Goal: Information Seeking & Learning: Learn about a topic

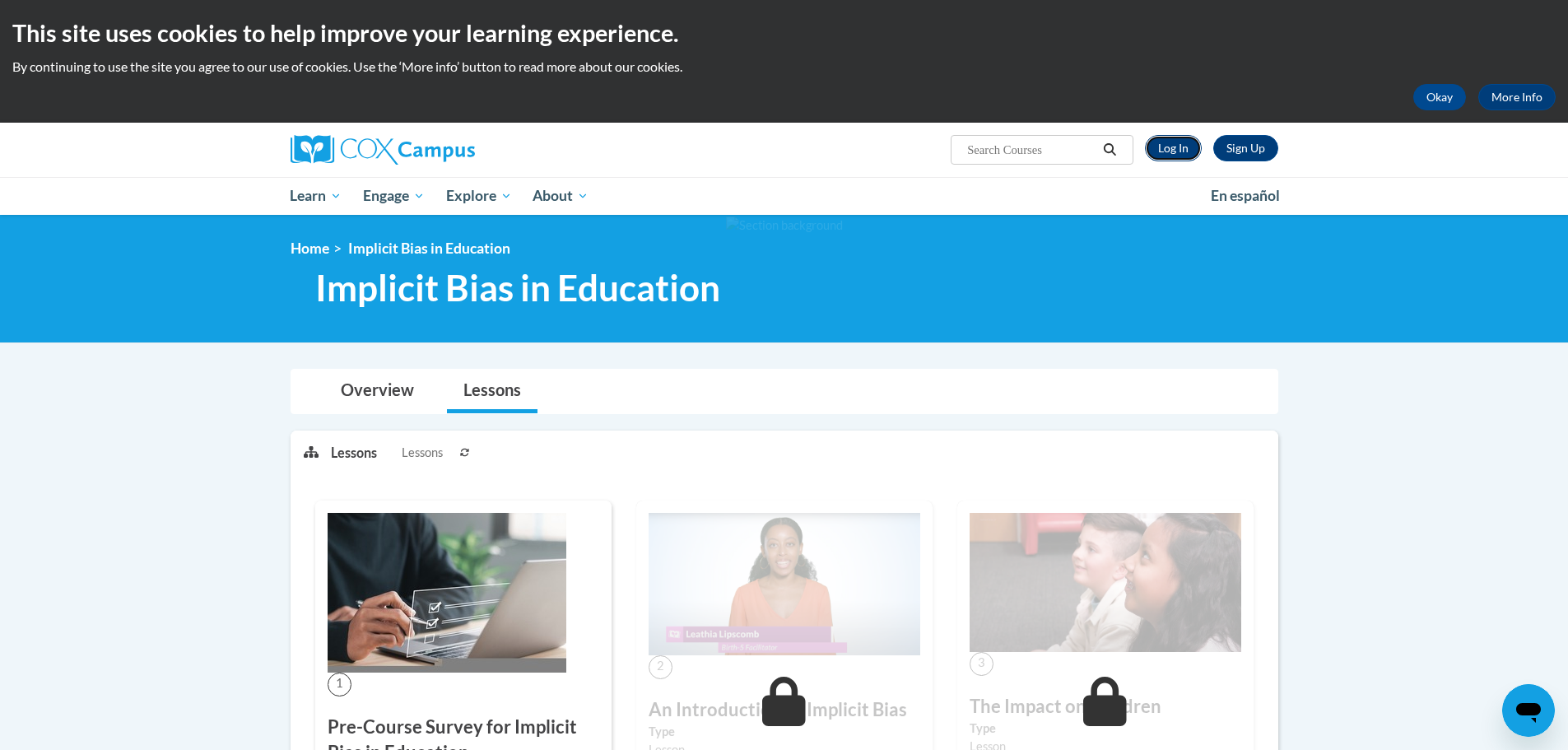
click at [1171, 145] on link "Log In" at bounding box center [1173, 148] width 57 height 26
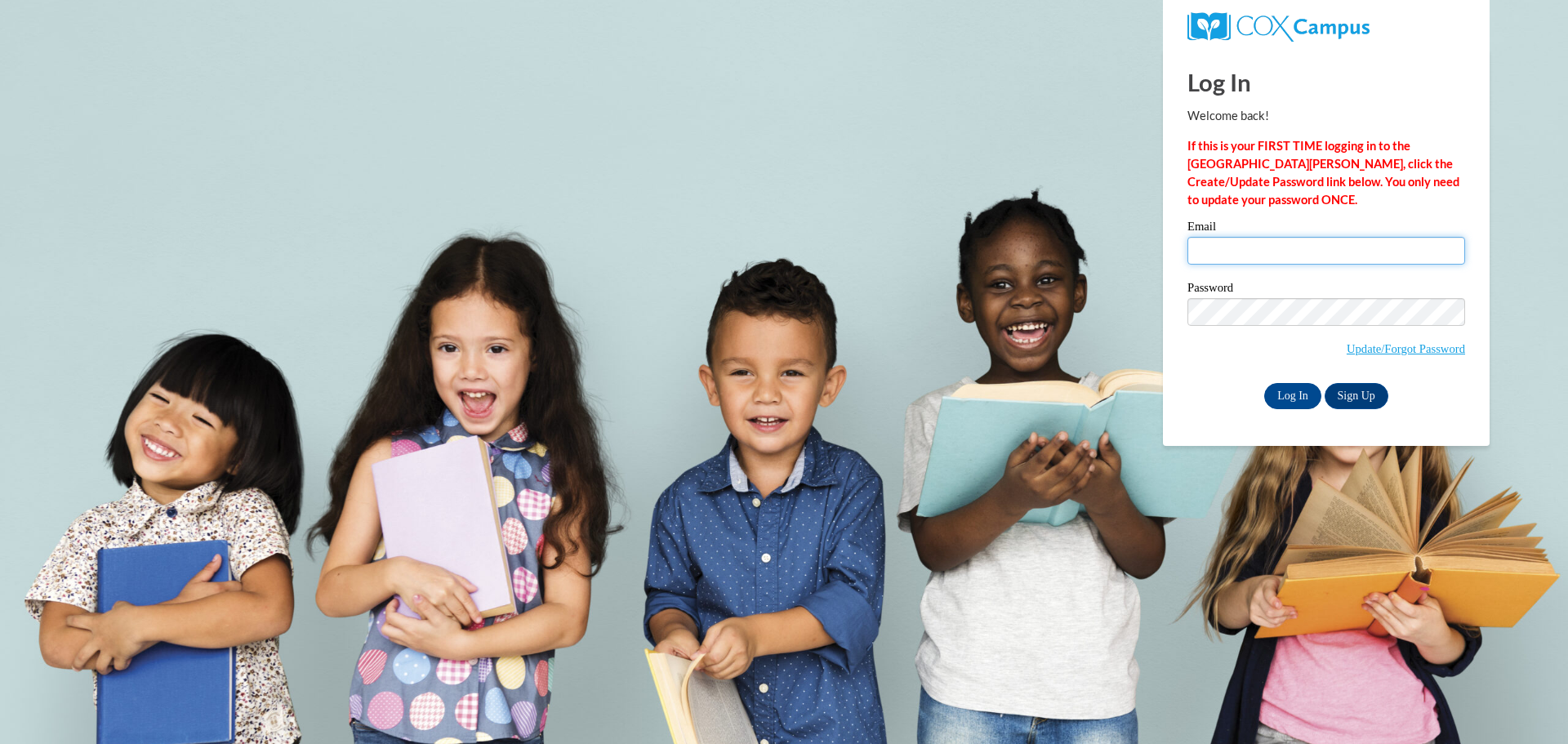
click at [1225, 239] on input "Email" at bounding box center [1326, 251] width 278 height 28
type input "labrittanyp@ymcaatlanta.org"
click at [1281, 394] on input "Log In" at bounding box center [1293, 396] width 58 height 26
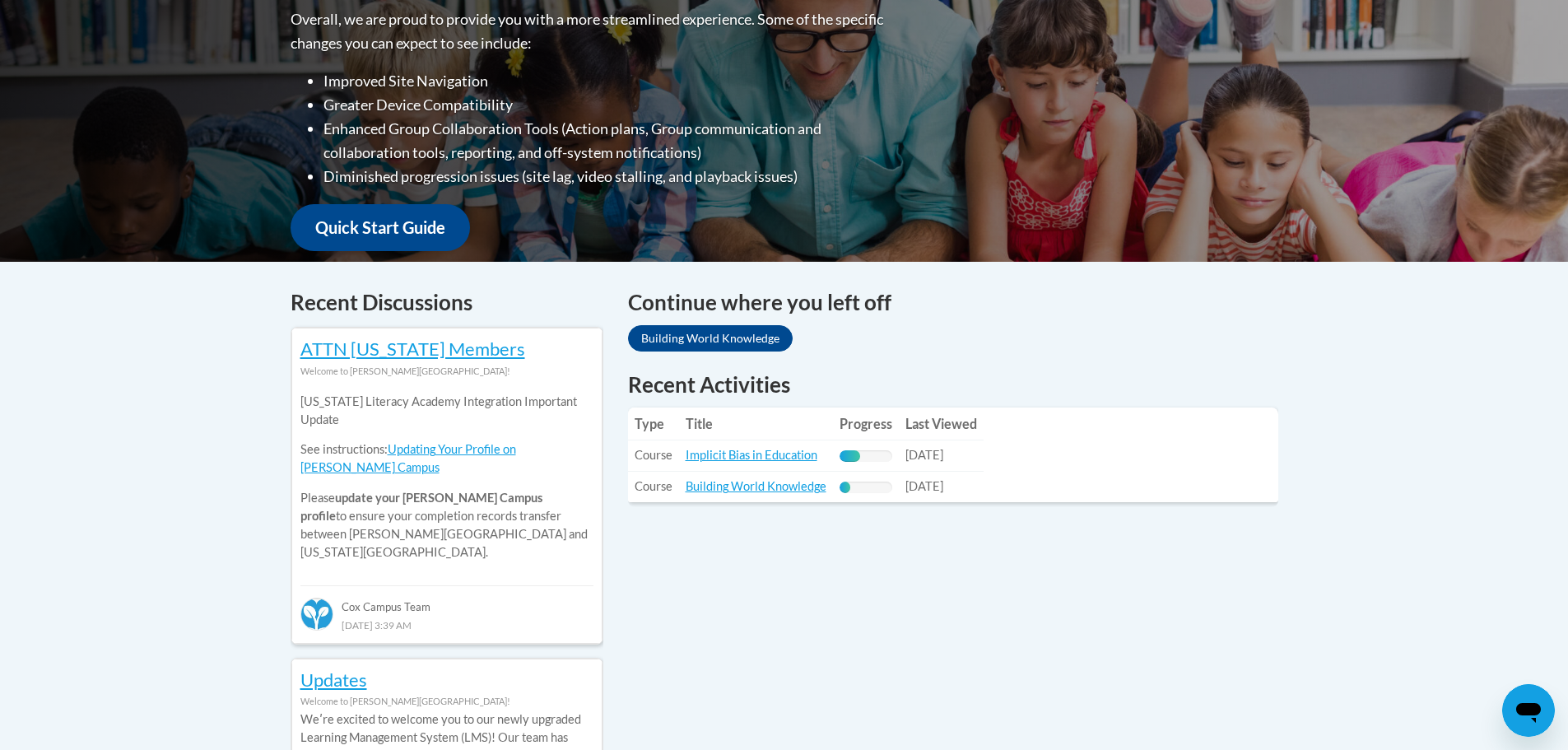
scroll to position [493, 0]
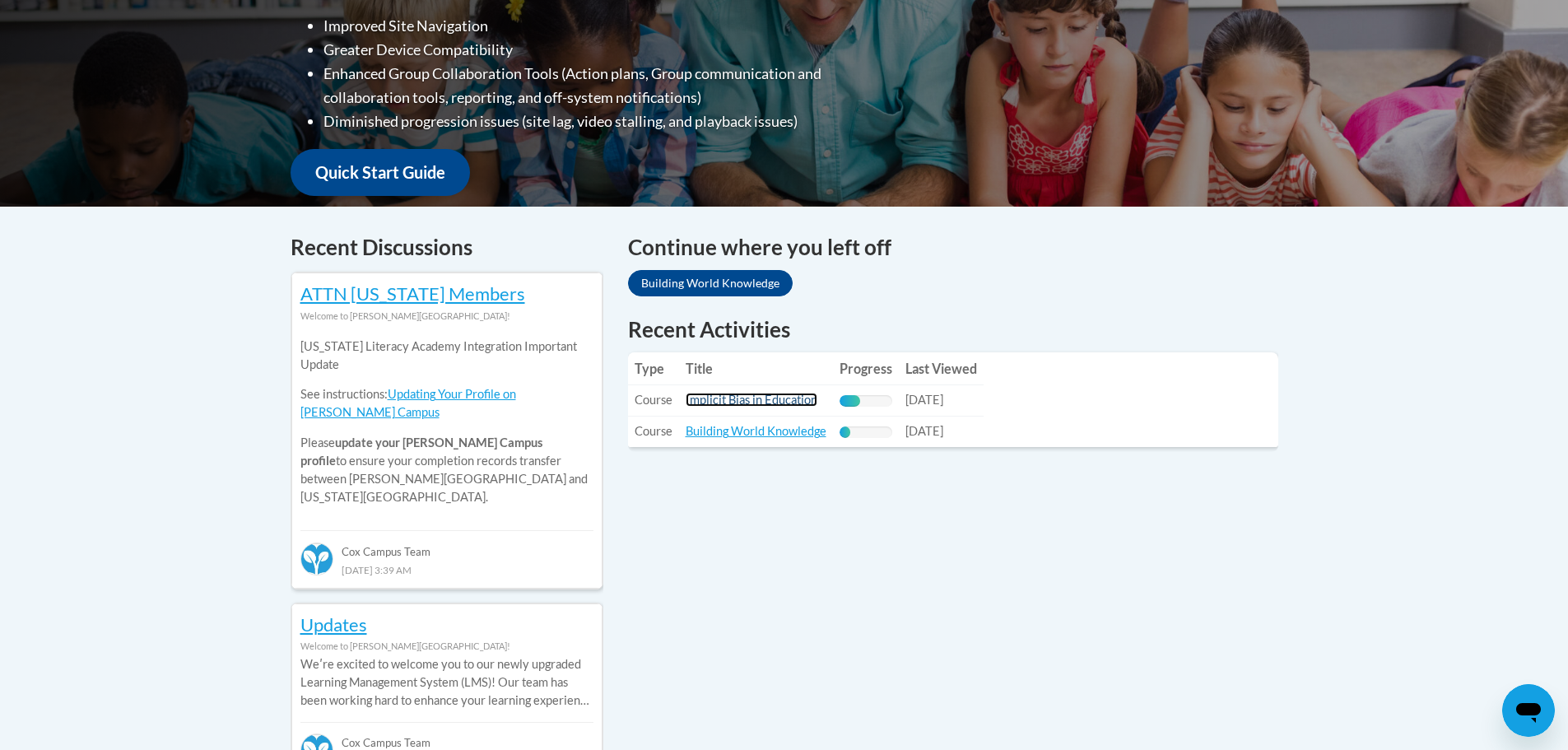
click at [751, 402] on link "Implicit Bias in Education" at bounding box center [751, 399] width 132 height 14
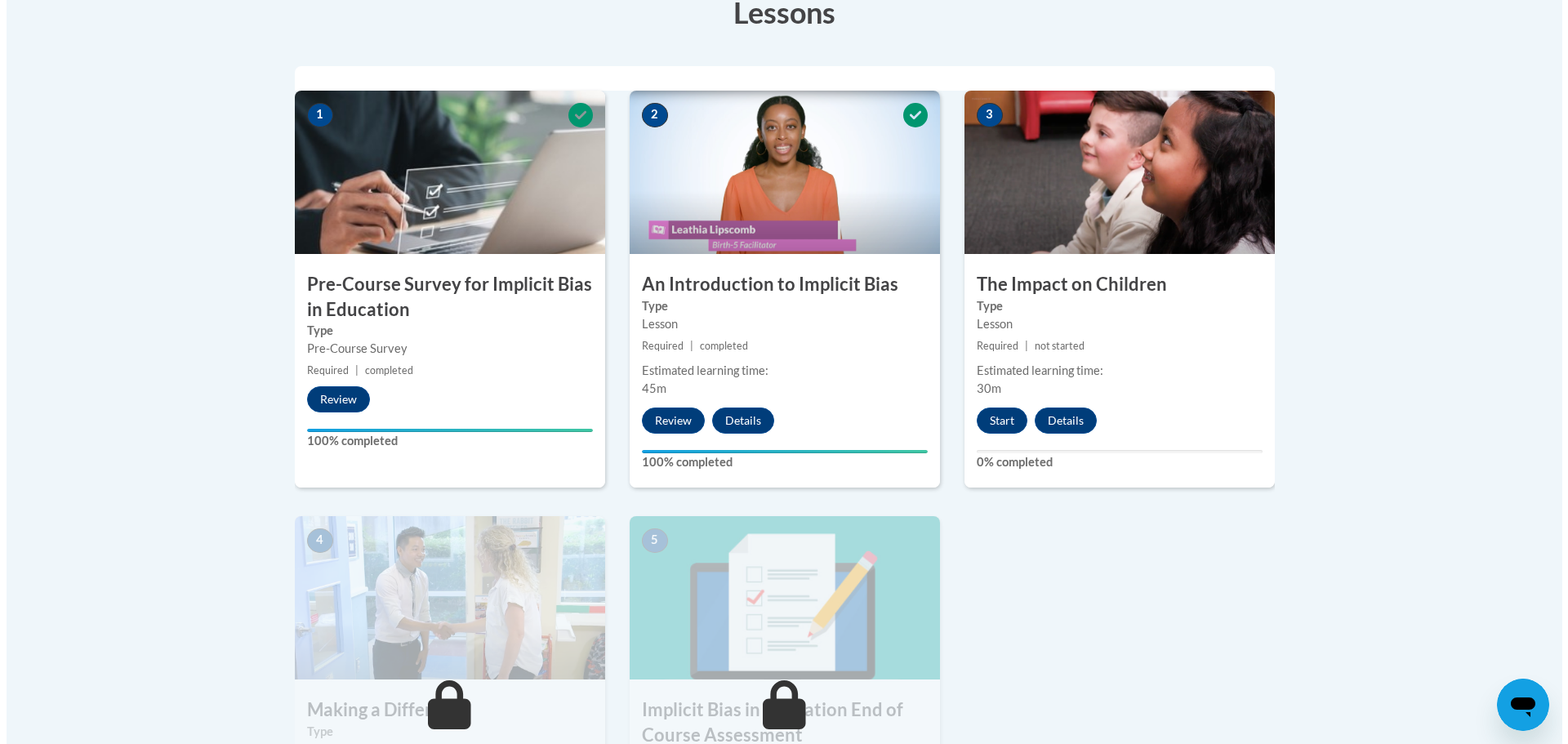
scroll to position [489, 0]
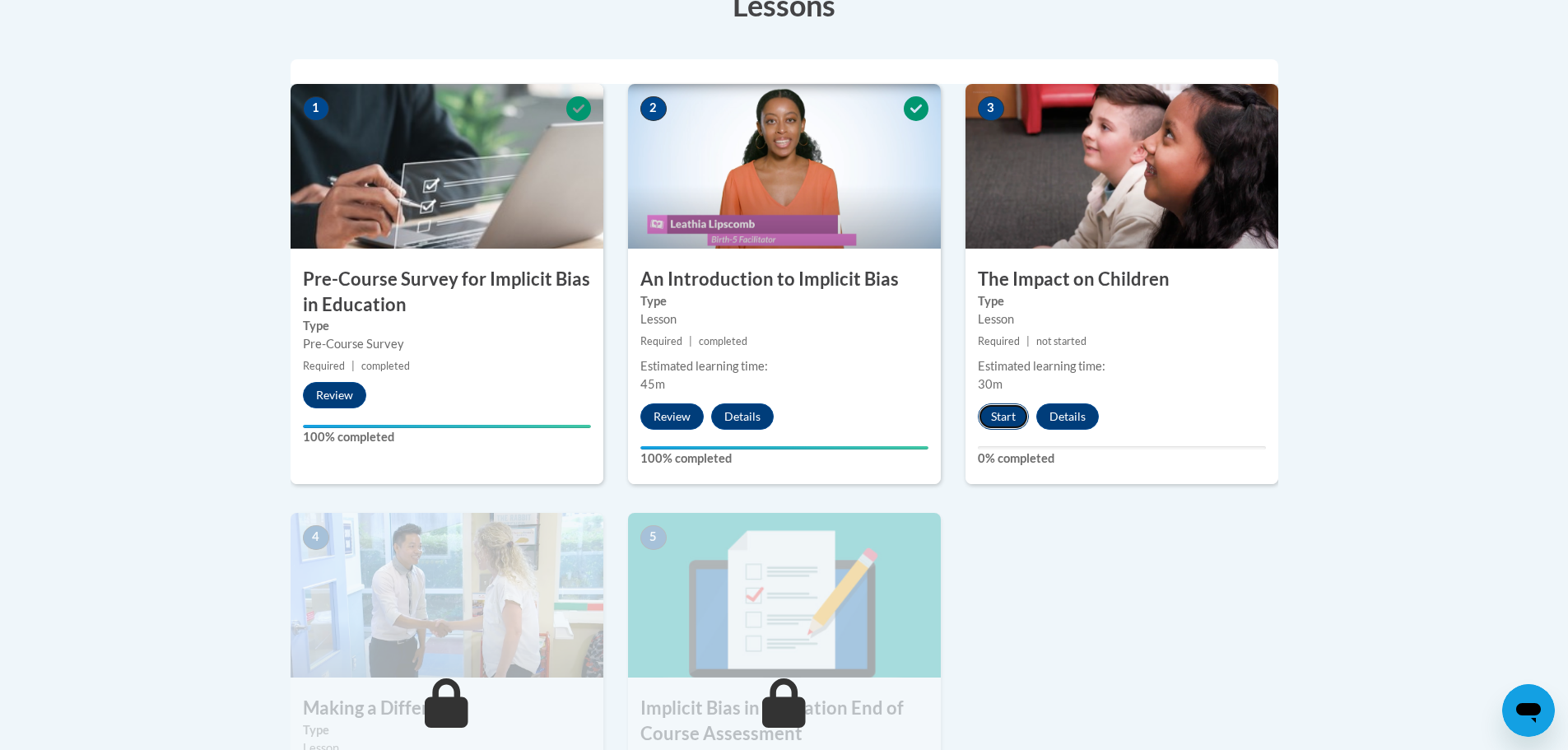
click at [1001, 409] on button "Start" at bounding box center [1003, 417] width 51 height 26
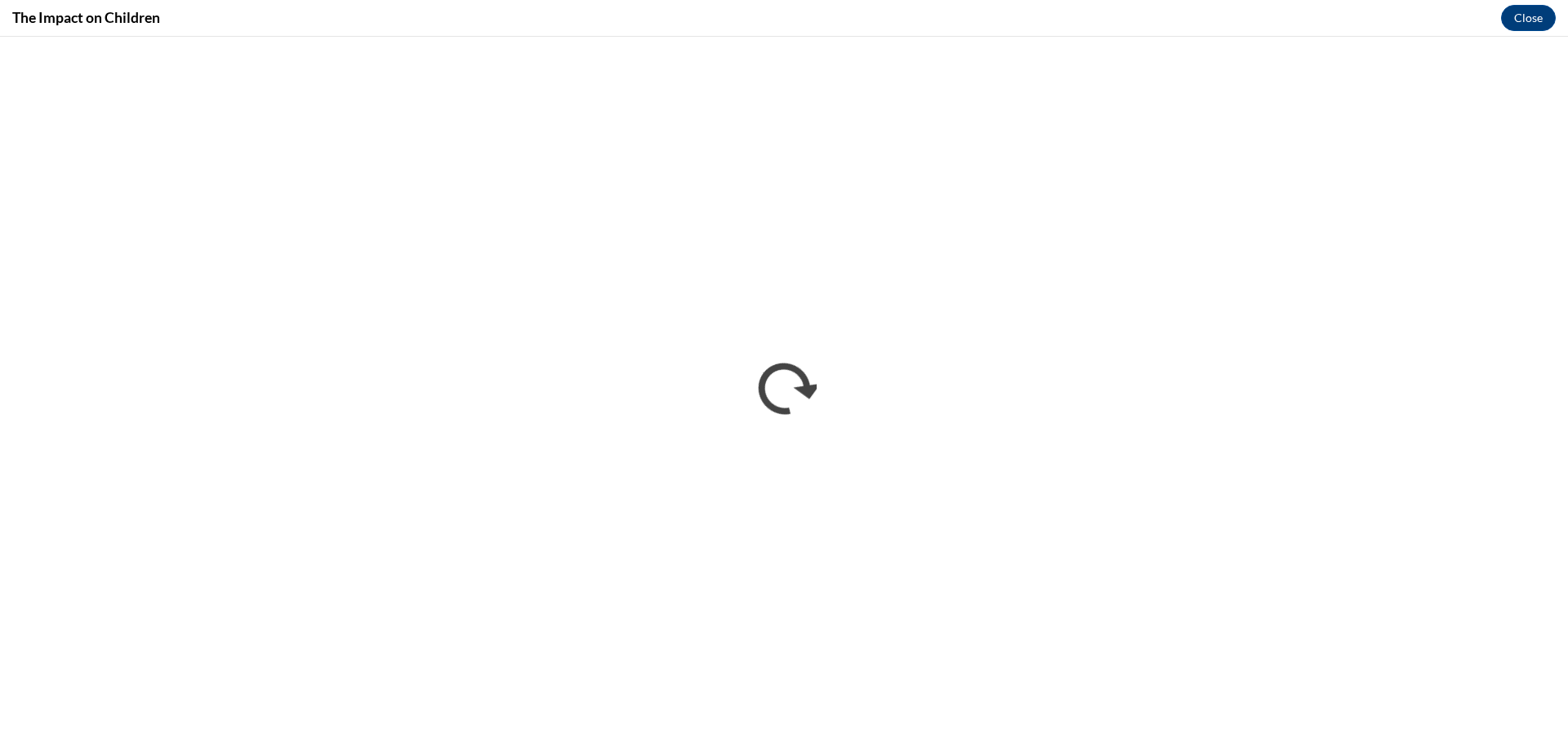
scroll to position [0, 0]
